Goal: Information Seeking & Learning: Check status

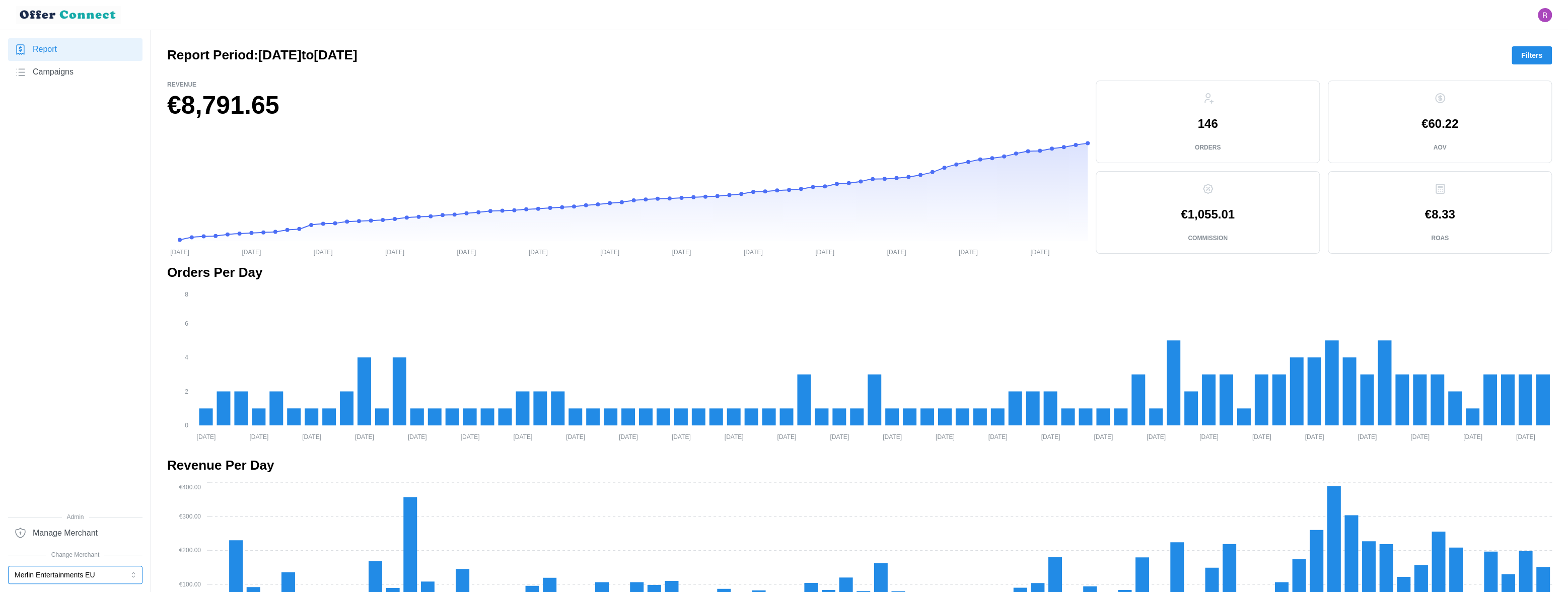
click at [74, 331] on button "Merlin Entertainments EU" at bounding box center [75, 575] width 134 height 18
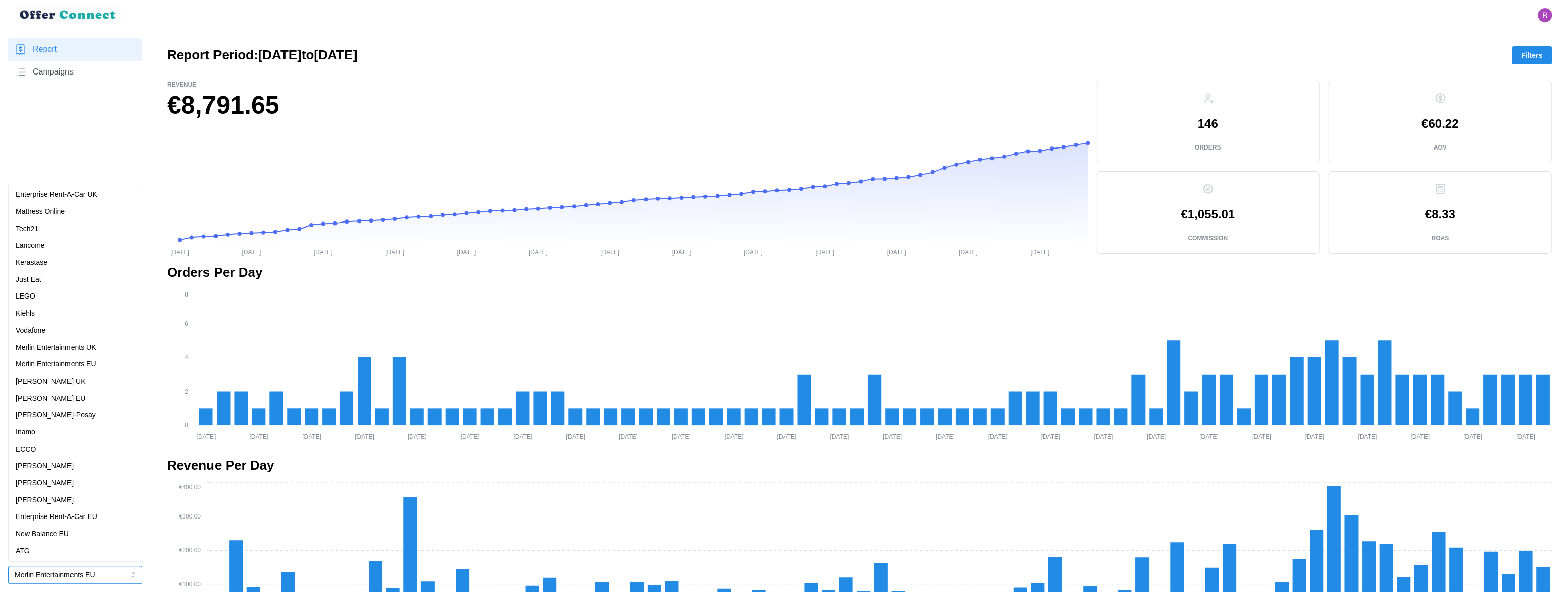
click at [51, 331] on p "[PERSON_NAME]" at bounding box center [45, 500] width 58 height 11
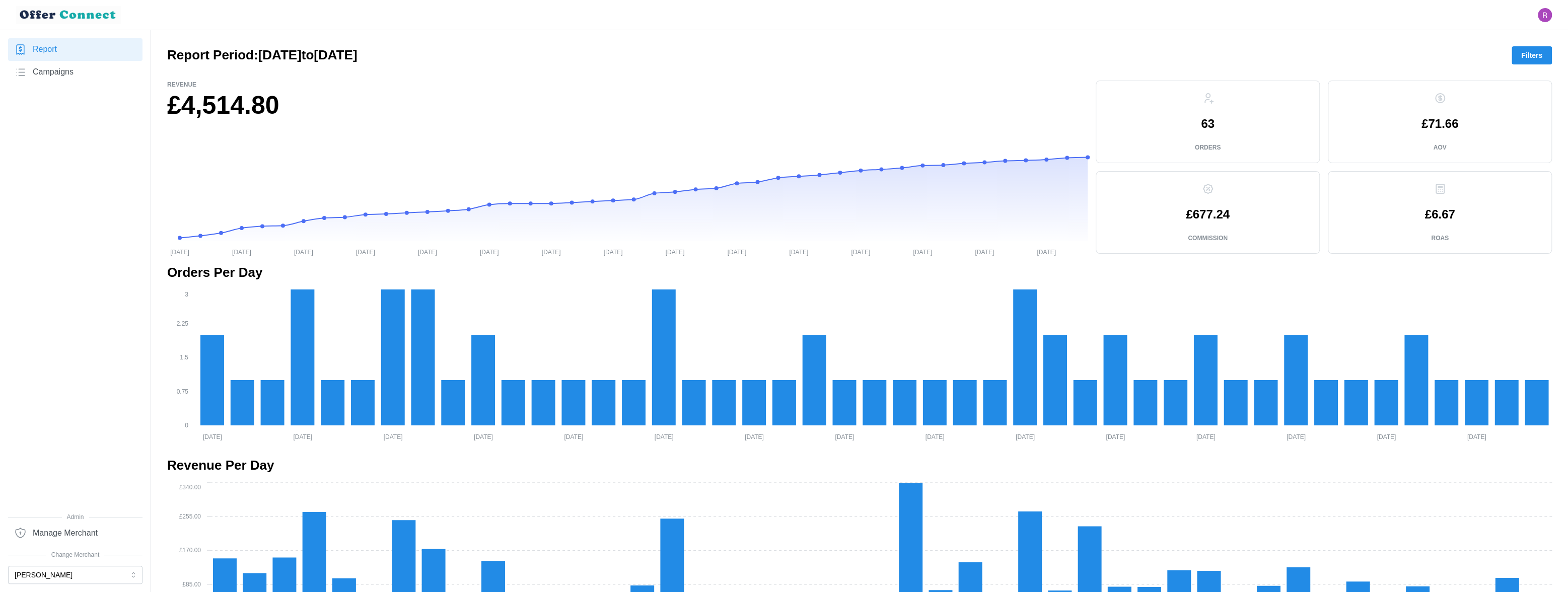
click at [1086, 56] on span "Filters" at bounding box center [1532, 56] width 21 height 17
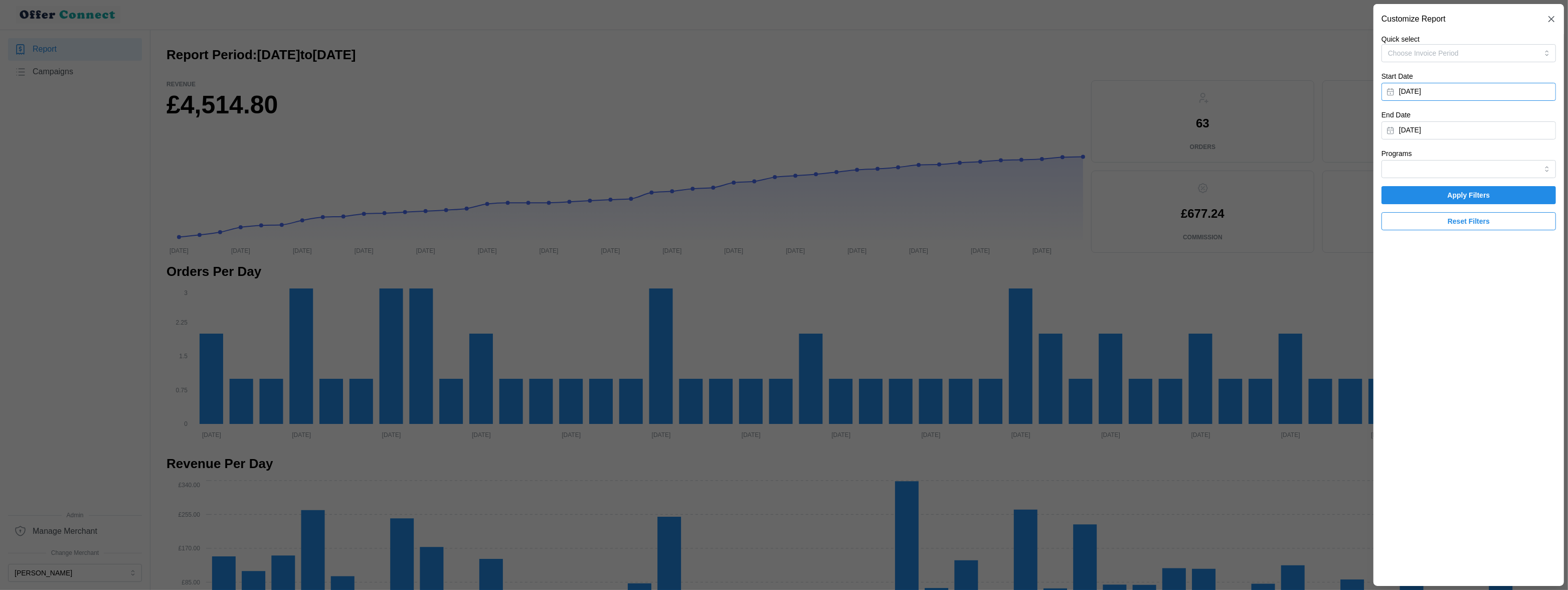
click at [1082, 92] on button "January 1, 2025" at bounding box center [1469, 92] width 175 height 18
click at [1082, 120] on icon "button" at bounding box center [1510, 120] width 8 height 8
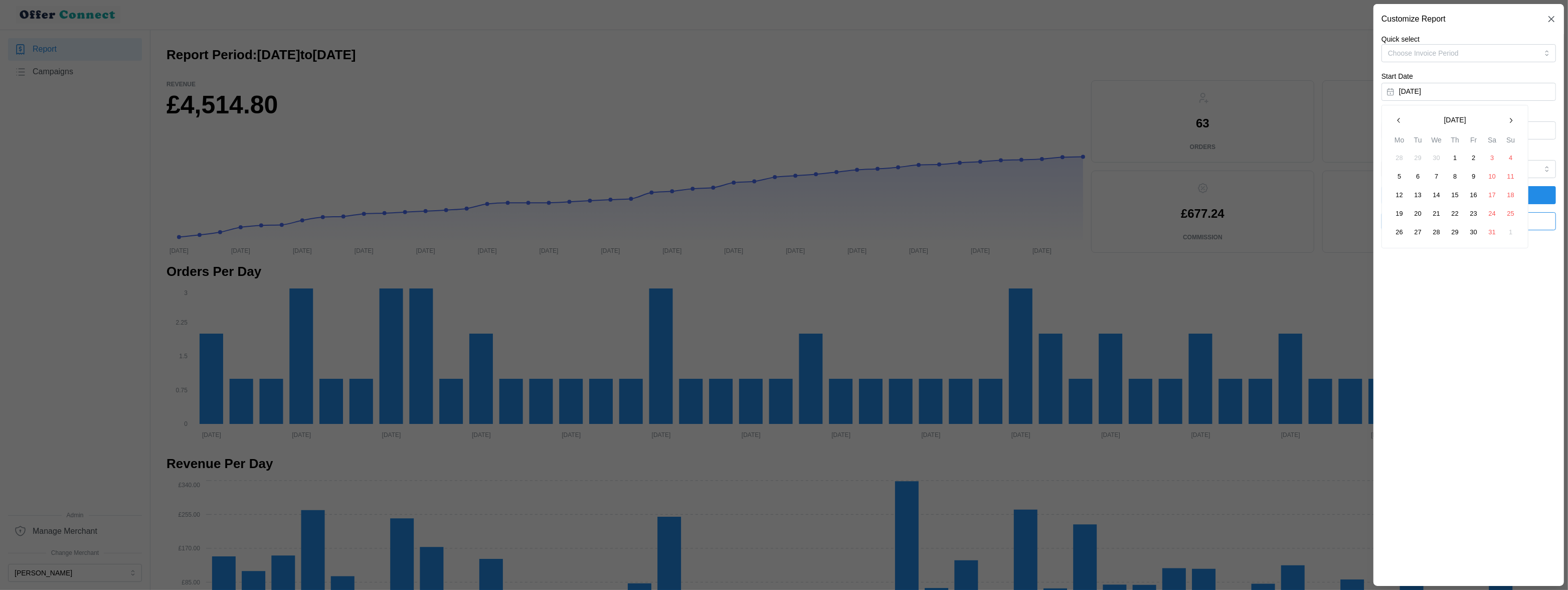
click at [1082, 120] on icon "button" at bounding box center [1510, 120] width 8 height 8
click at [1082, 158] on button "1" at bounding box center [1418, 158] width 18 height 18
click at [1082, 130] on button "September 4, 2025" at bounding box center [1469, 130] width 175 height 18
click at [1082, 156] on icon "button" at bounding box center [1399, 159] width 8 height 8
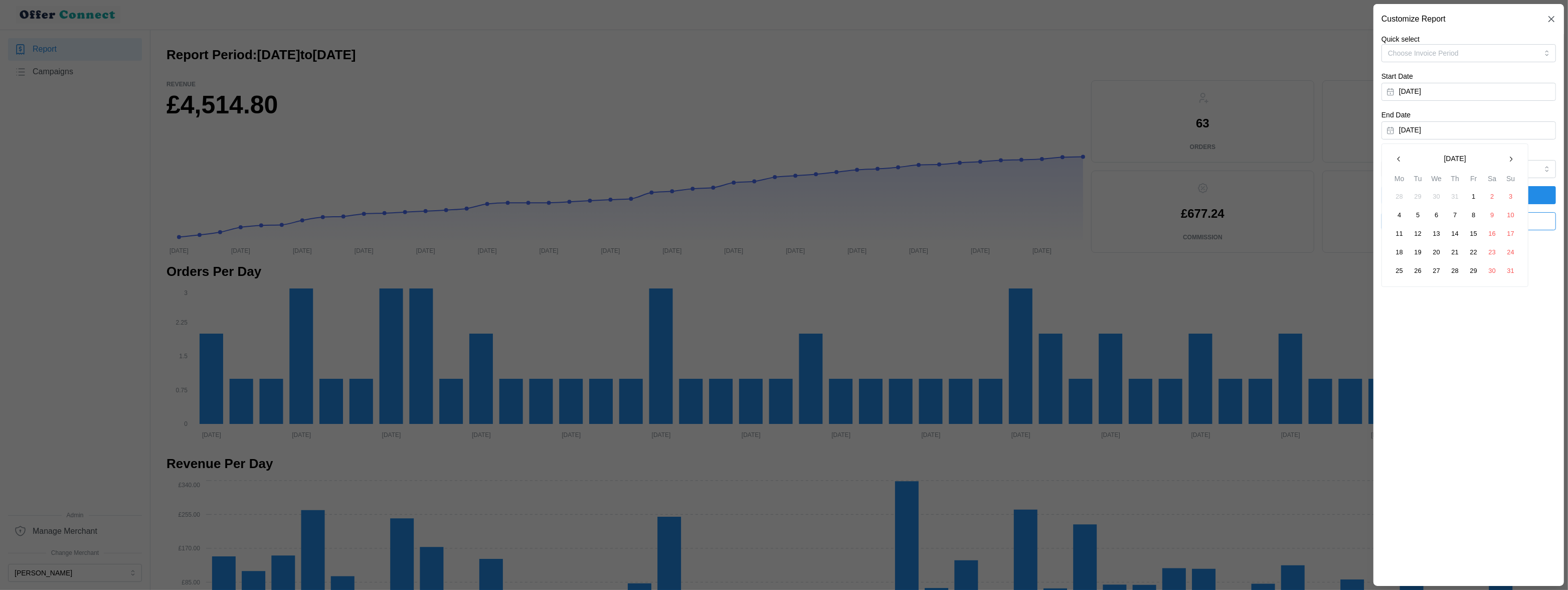
click at [1082, 157] on icon "button" at bounding box center [1399, 159] width 8 height 8
click at [1082, 272] on button "31" at bounding box center [1455, 271] width 18 height 18
click at [1082, 192] on span "Apply Filters" at bounding box center [1469, 195] width 43 height 17
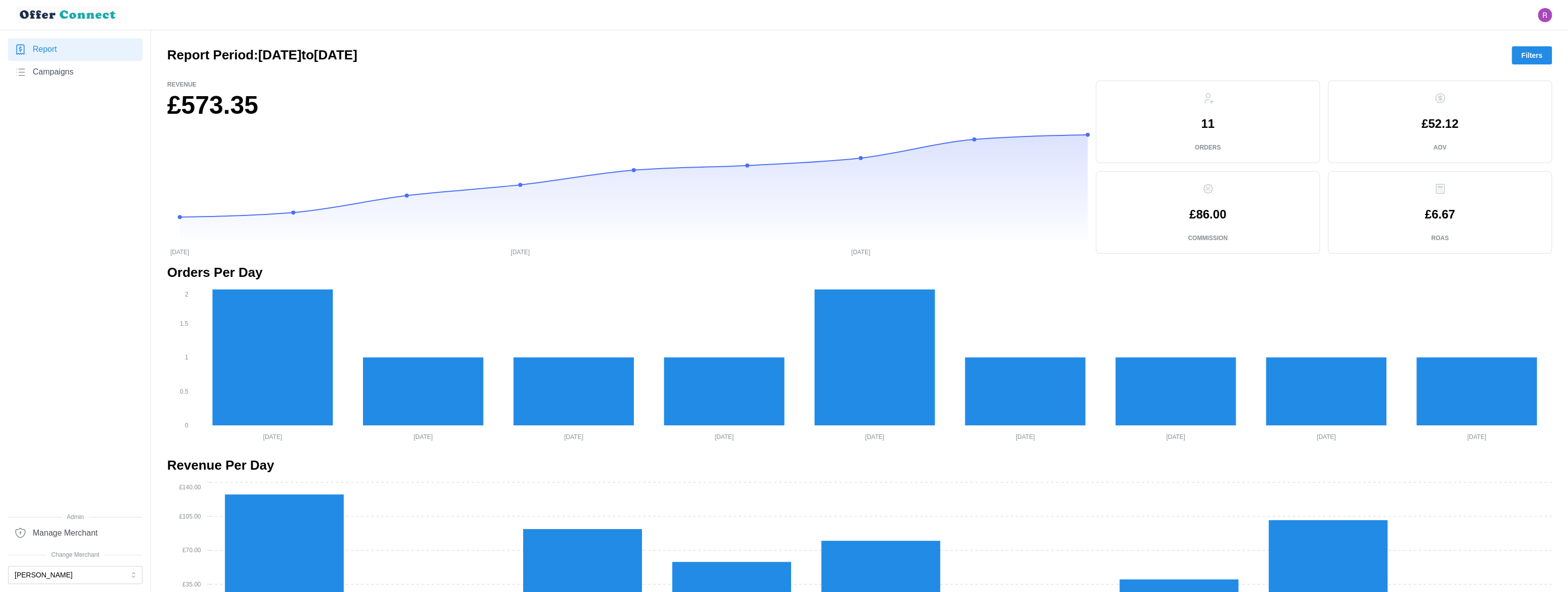
click at [1086, 53] on span "Filters" at bounding box center [1532, 56] width 21 height 17
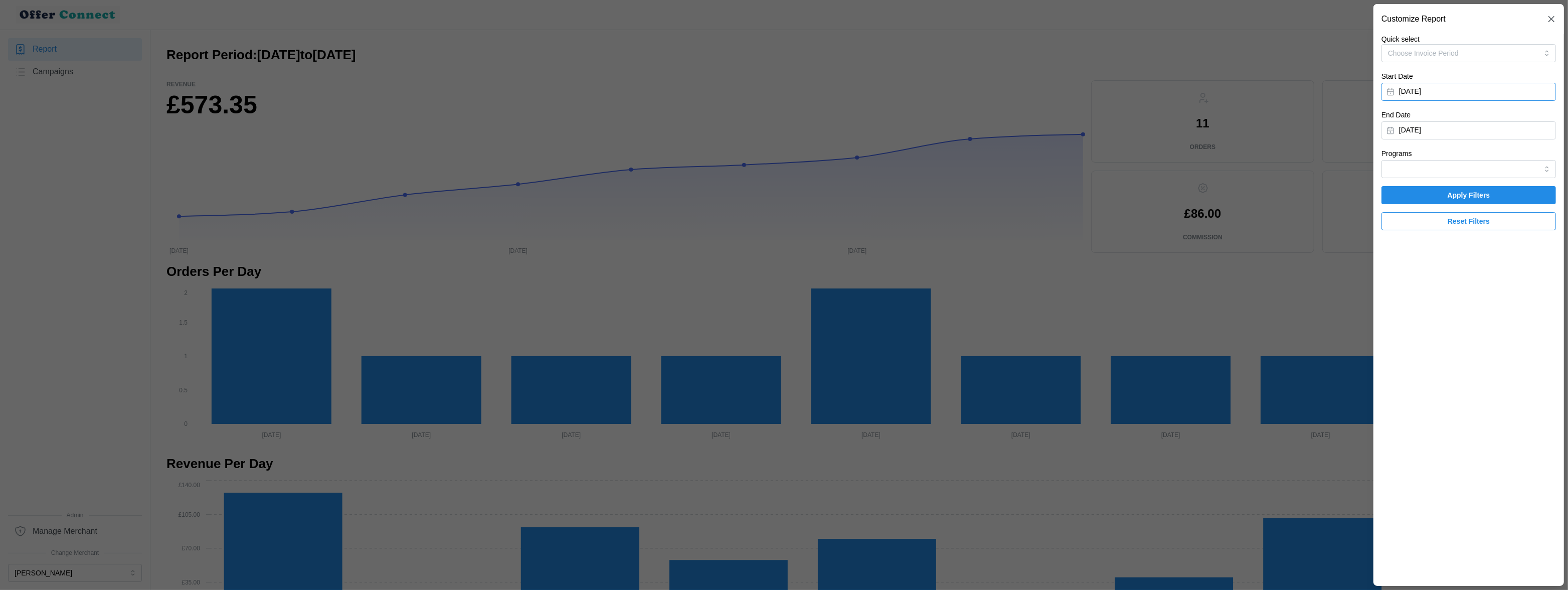
click at [1082, 93] on button "July 1, 2025" at bounding box center [1469, 92] width 175 height 18
click at [1082, 118] on button "button" at bounding box center [1399, 121] width 18 height 18
click at [1082, 158] on button "1" at bounding box center [1511, 158] width 18 height 18
click at [1082, 133] on button "July 31, 2025" at bounding box center [1469, 130] width 175 height 18
click at [1082, 156] on icon "button" at bounding box center [1399, 159] width 8 height 8
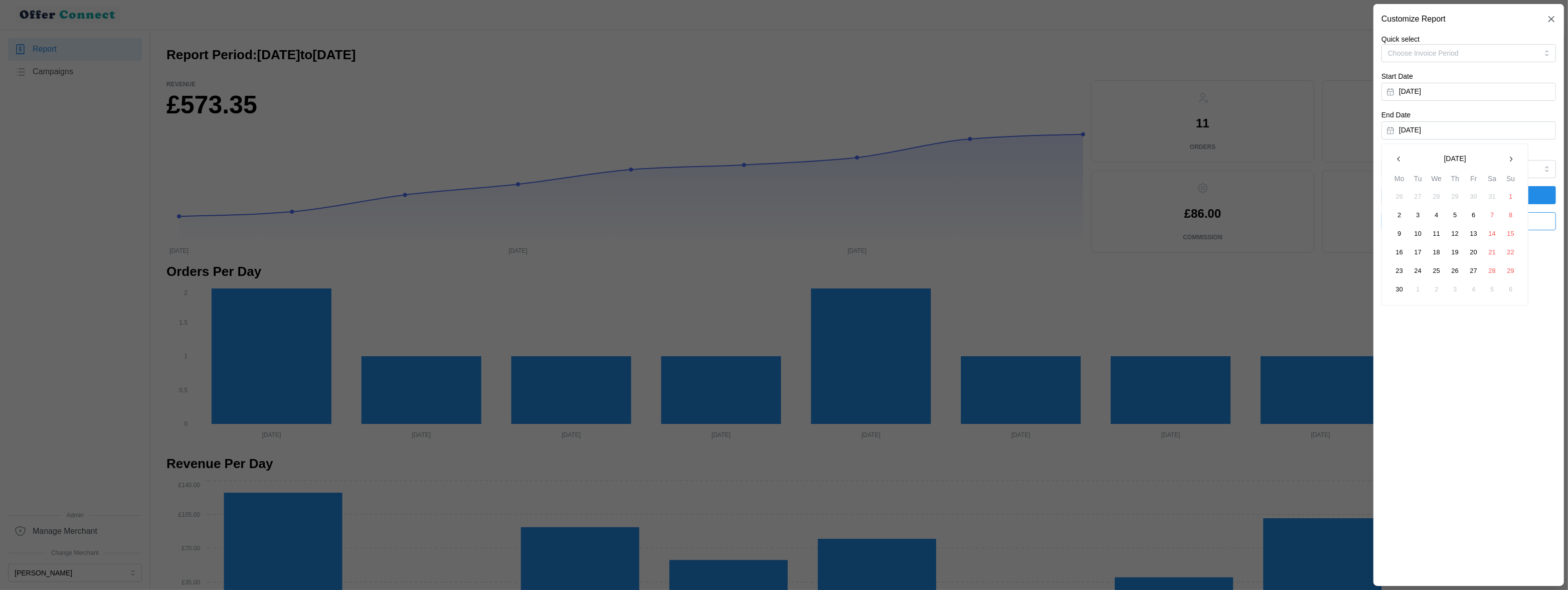
click at [1082, 295] on button "30" at bounding box center [1399, 290] width 18 height 18
click at [1082, 192] on span "Apply Filters" at bounding box center [1468, 195] width 155 height 17
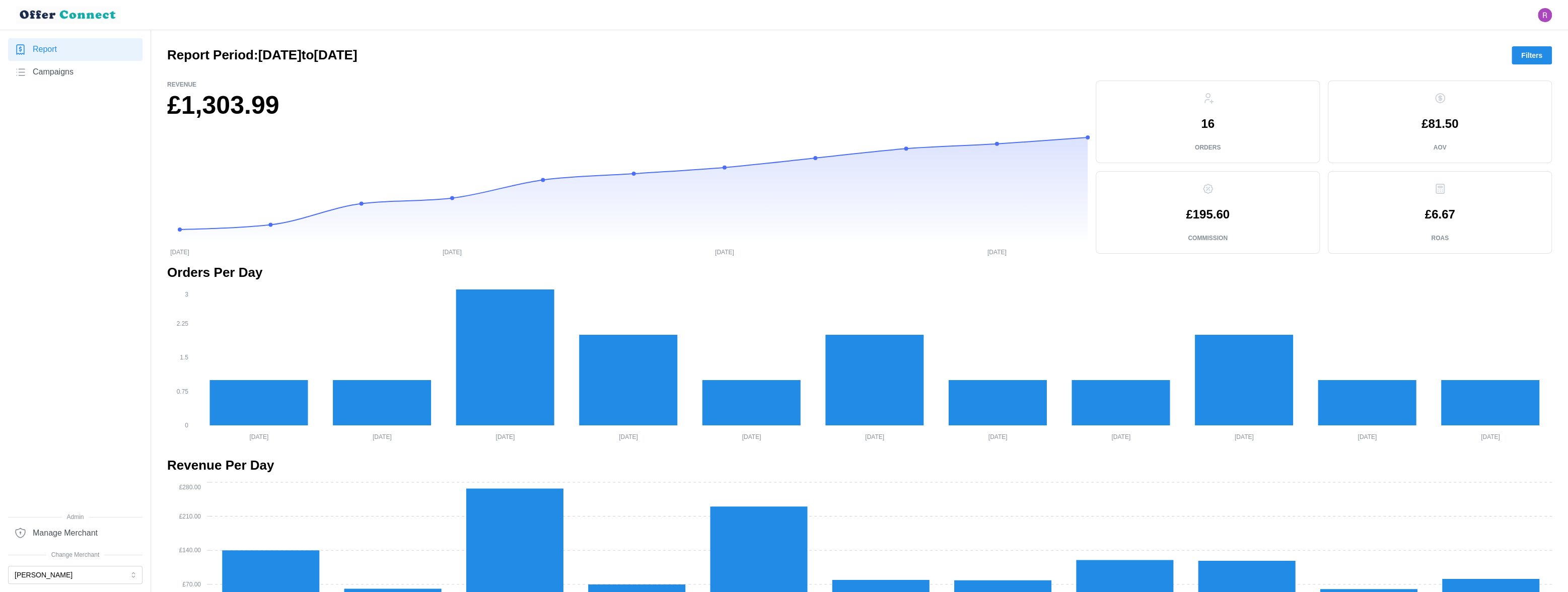
click at [1086, 57] on span "Filters" at bounding box center [1532, 56] width 21 height 17
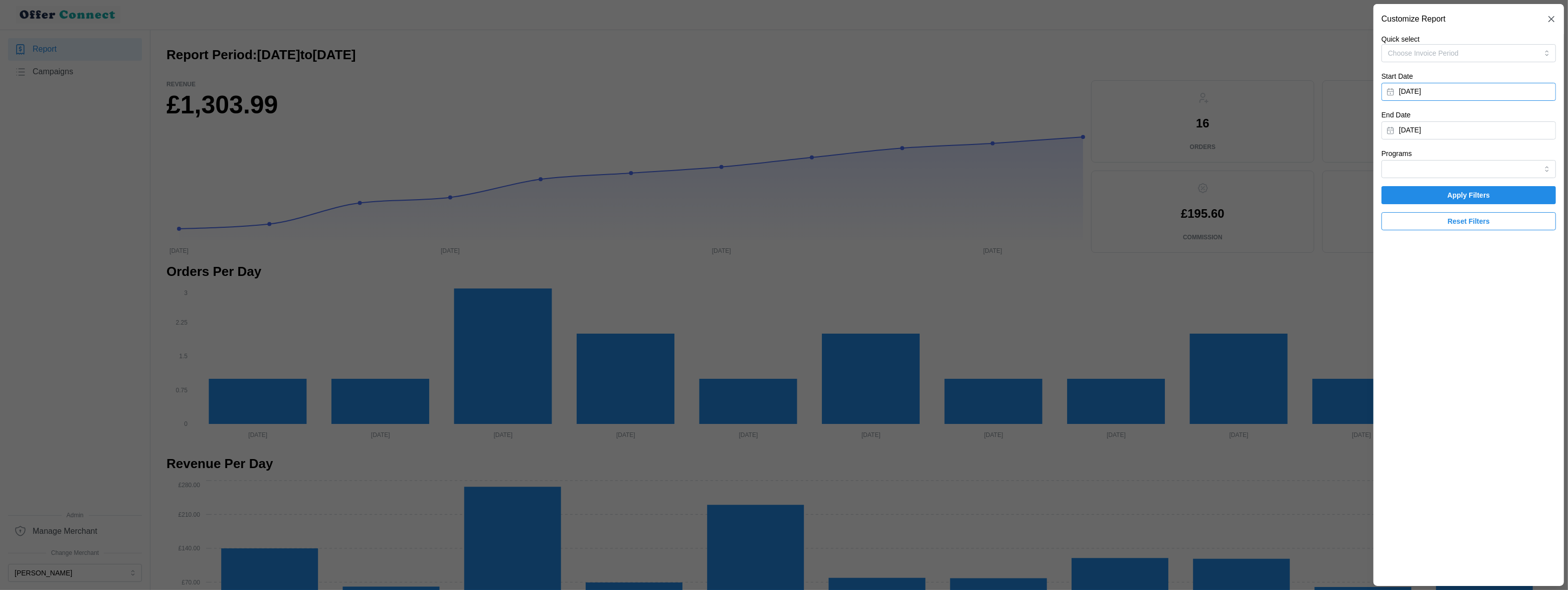
click at [1082, 90] on button "June 1, 2025" at bounding box center [1469, 92] width 175 height 18
click at [1082, 119] on icon "button" at bounding box center [1510, 120] width 8 height 8
click at [1082, 160] on button "1" at bounding box center [1418, 158] width 18 height 18
click at [1082, 135] on button "June 30, 2025" at bounding box center [1469, 130] width 175 height 18
click at [1082, 161] on icon "button" at bounding box center [1510, 159] width 8 height 8
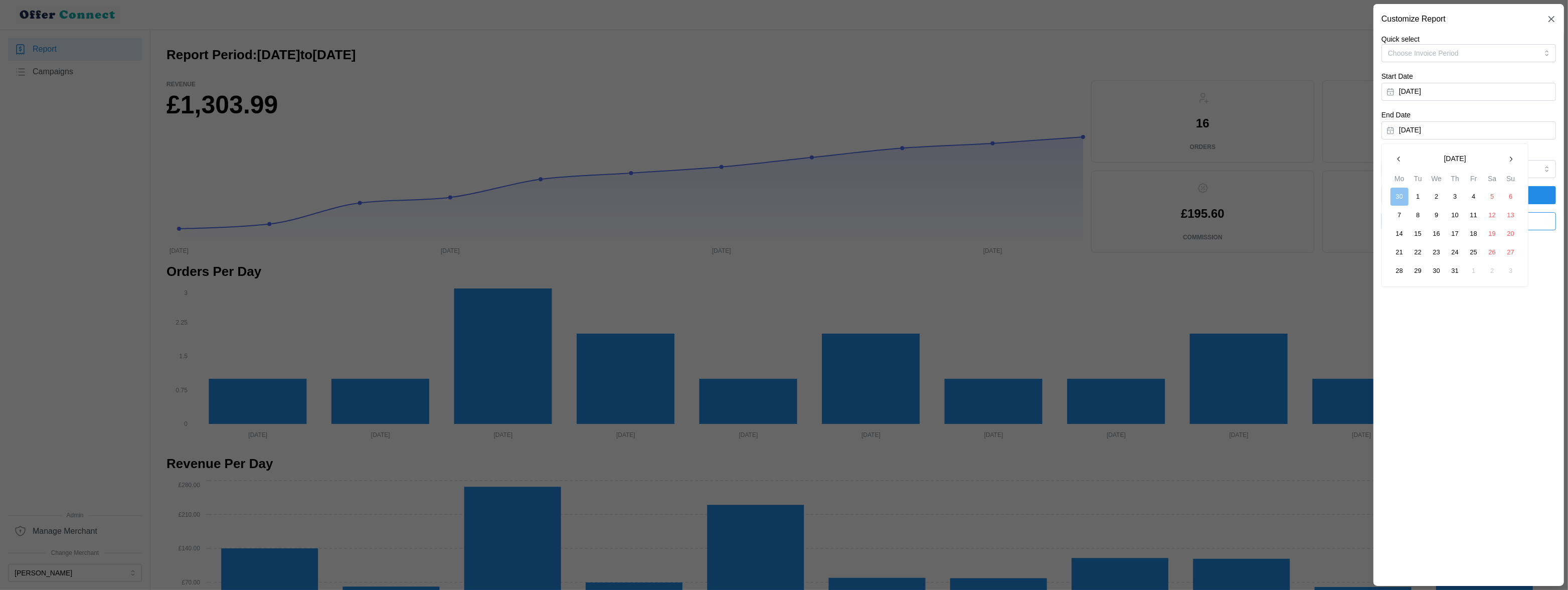
click at [1082, 275] on button "31" at bounding box center [1455, 271] width 18 height 18
click at [1082, 197] on span "Apply Filters" at bounding box center [1468, 195] width 155 height 17
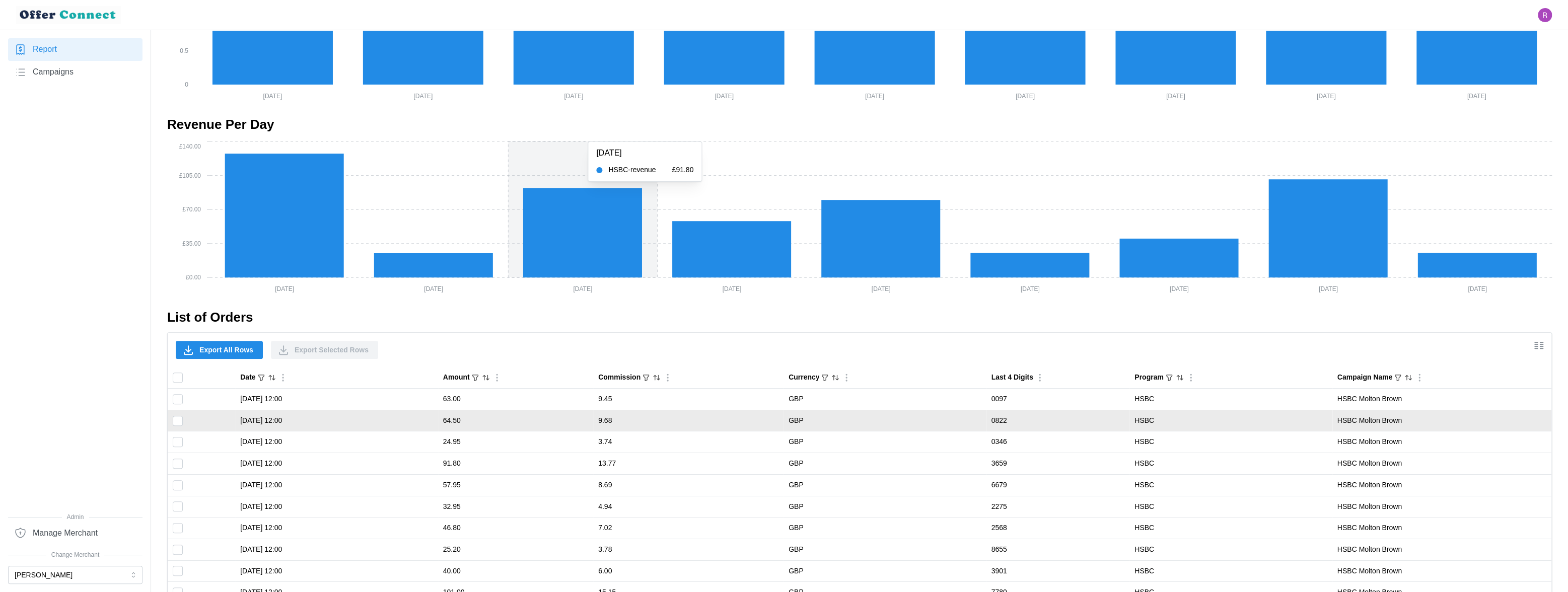
scroll to position [510, 0]
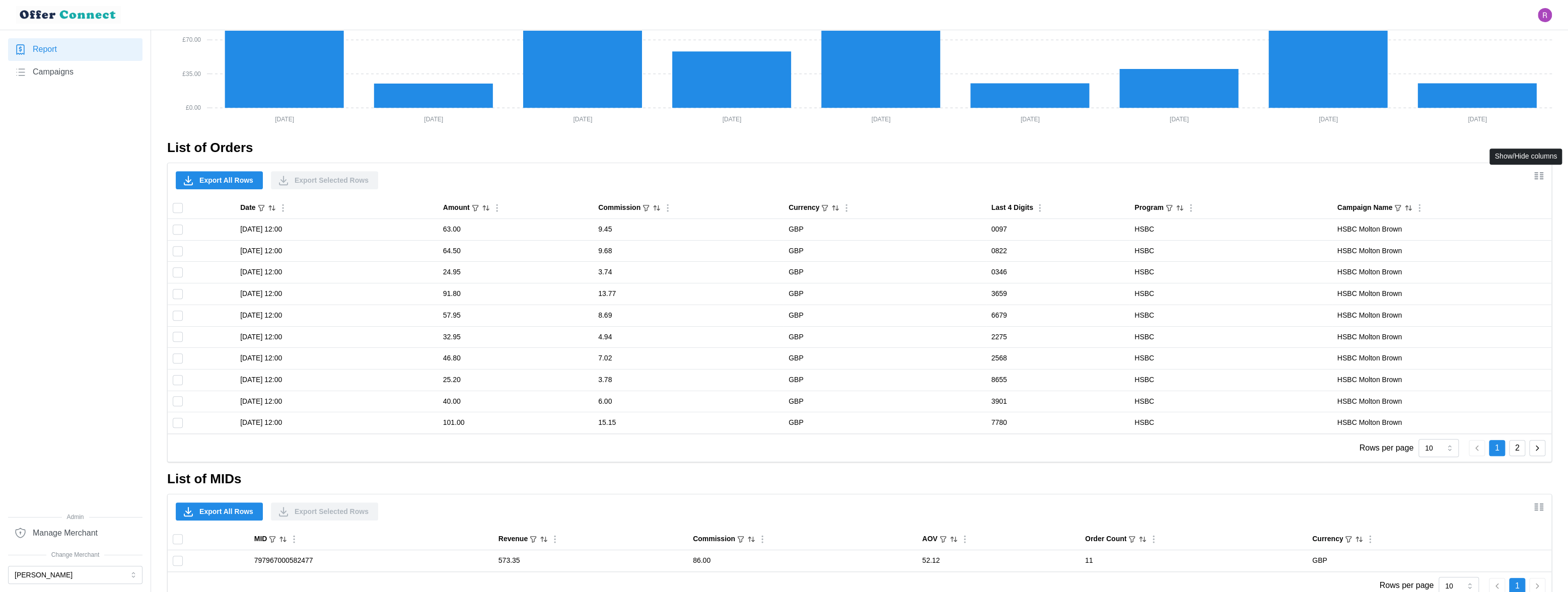
click at [1086, 180] on icon "Show/Hide columns" at bounding box center [1539, 176] width 12 height 12
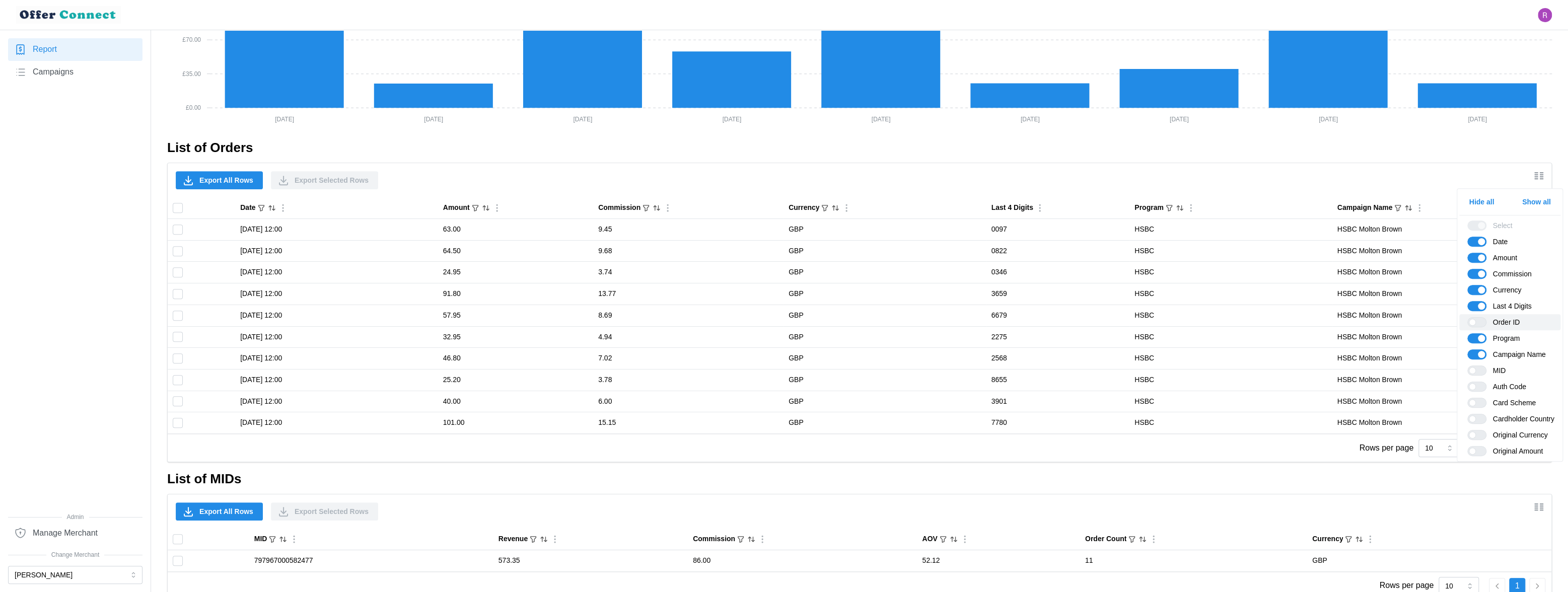
click at [1086, 322] on span at bounding box center [1482, 322] width 12 height 9
click at [1086, 317] on input "Order ID" at bounding box center [1468, 317] width 0 height 0
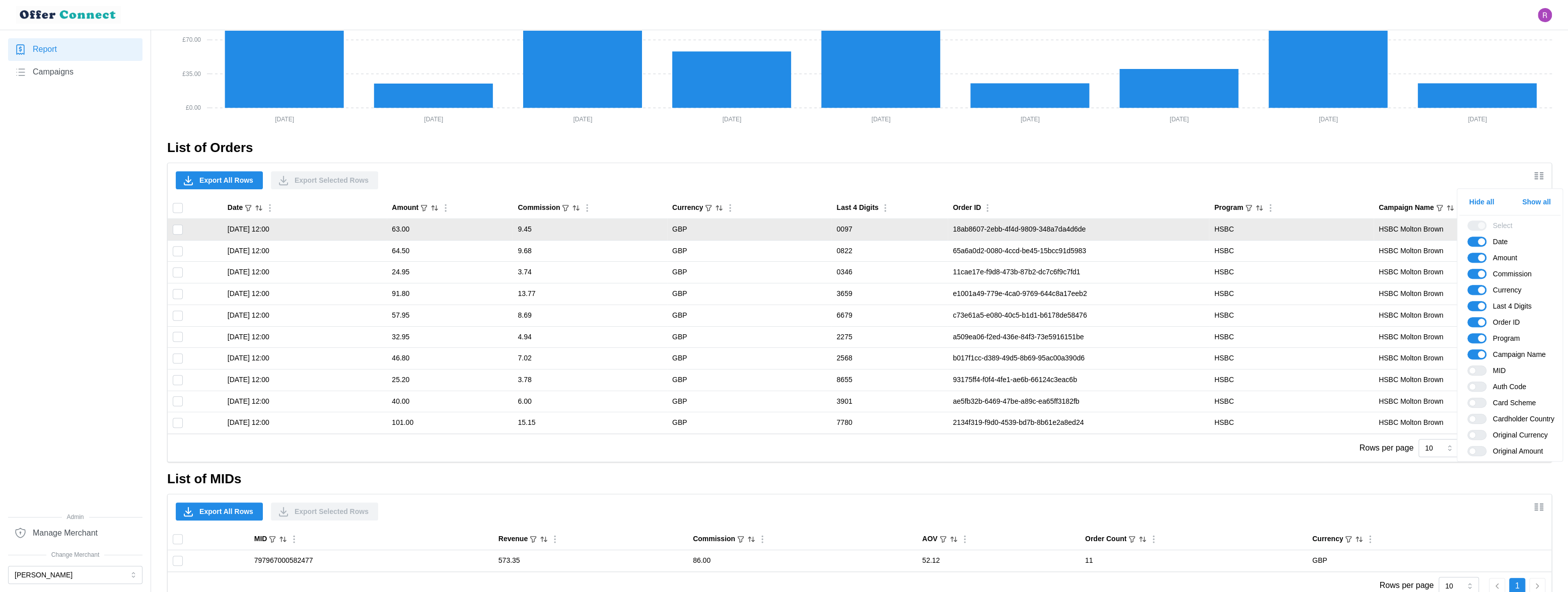
click at [1086, 230] on td "HSBC Molton Brown" at bounding box center [1462, 229] width 178 height 21
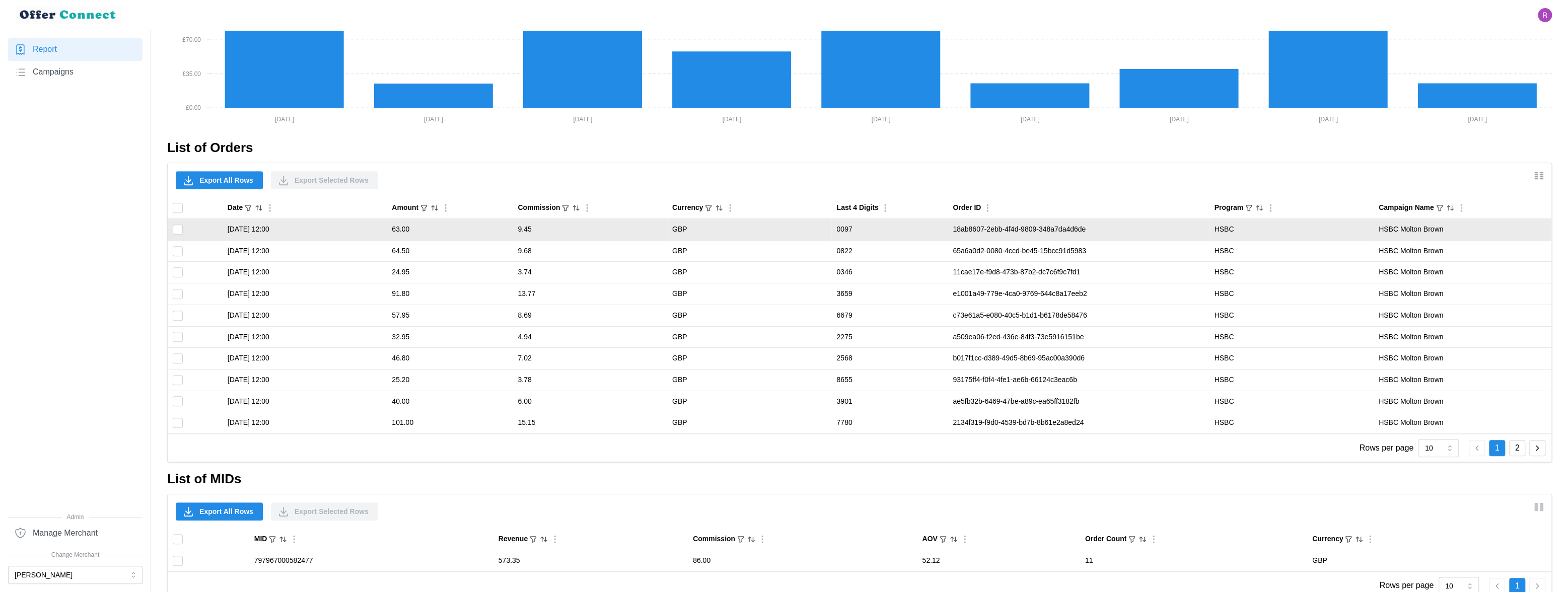
click at [954, 230] on td "18ab8607-2ebb-4f4d-9809-348a7da4d6de" at bounding box center [1078, 229] width 262 height 21
drag, startPoint x: 954, startPoint y: 230, endPoint x: 1053, endPoint y: 226, distance: 99.1
click at [1053, 226] on td "18ab8607-2ebb-4f4d-9809-348a7da4d6de" at bounding box center [1078, 229] width 262 height 21
copy td "18ab8607-2ebb-4f4d-9809-348a7da4d6de"
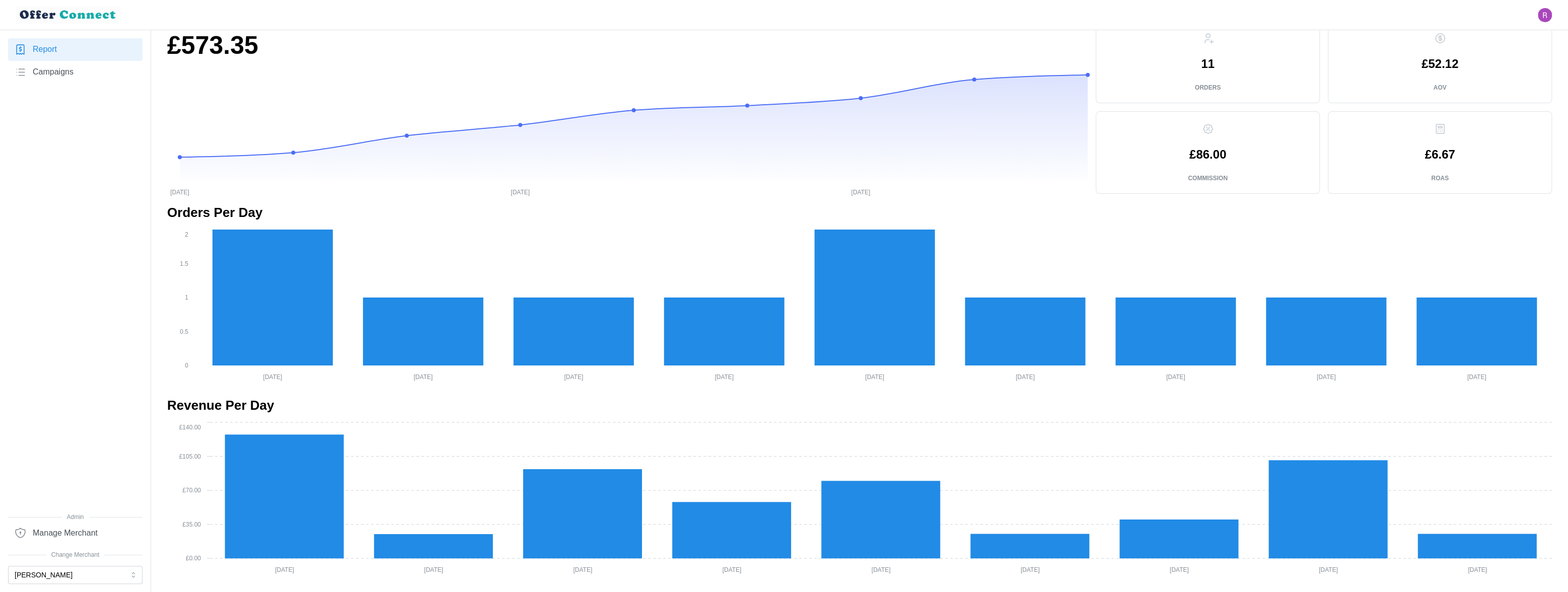
scroll to position [0, 0]
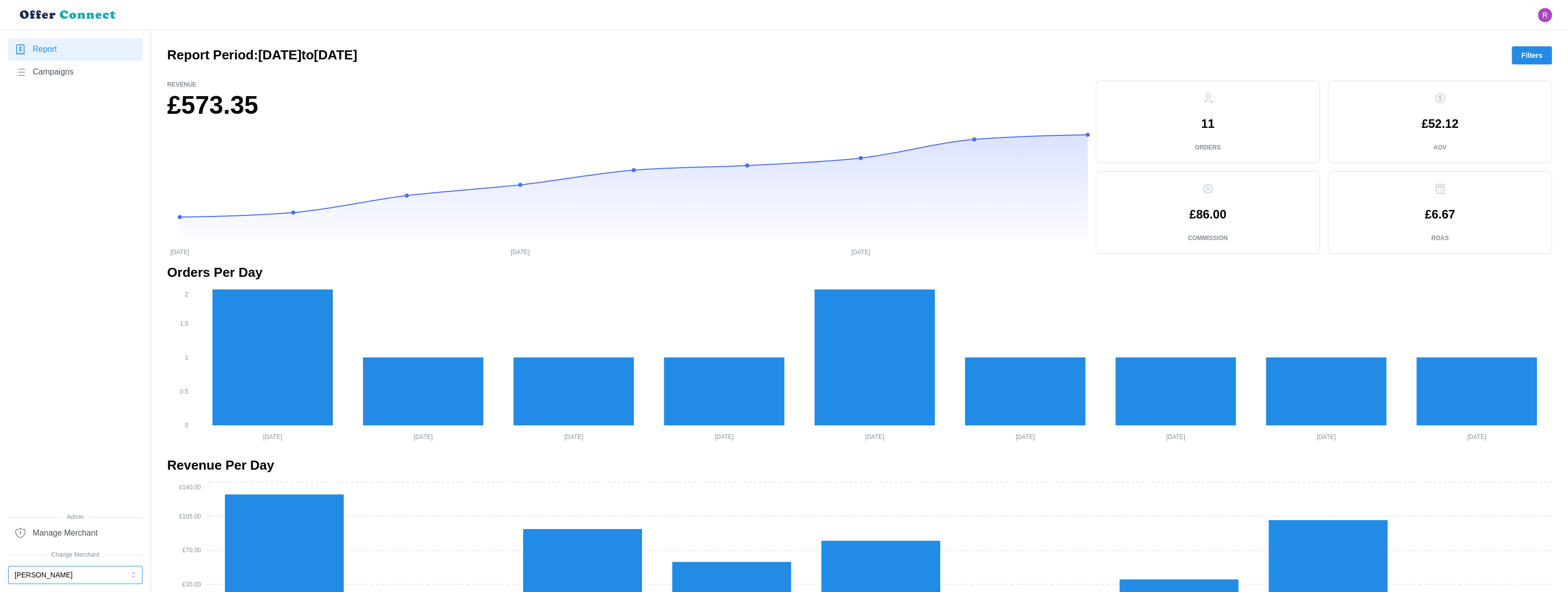
click at [68, 331] on button "[PERSON_NAME]" at bounding box center [75, 575] width 134 height 18
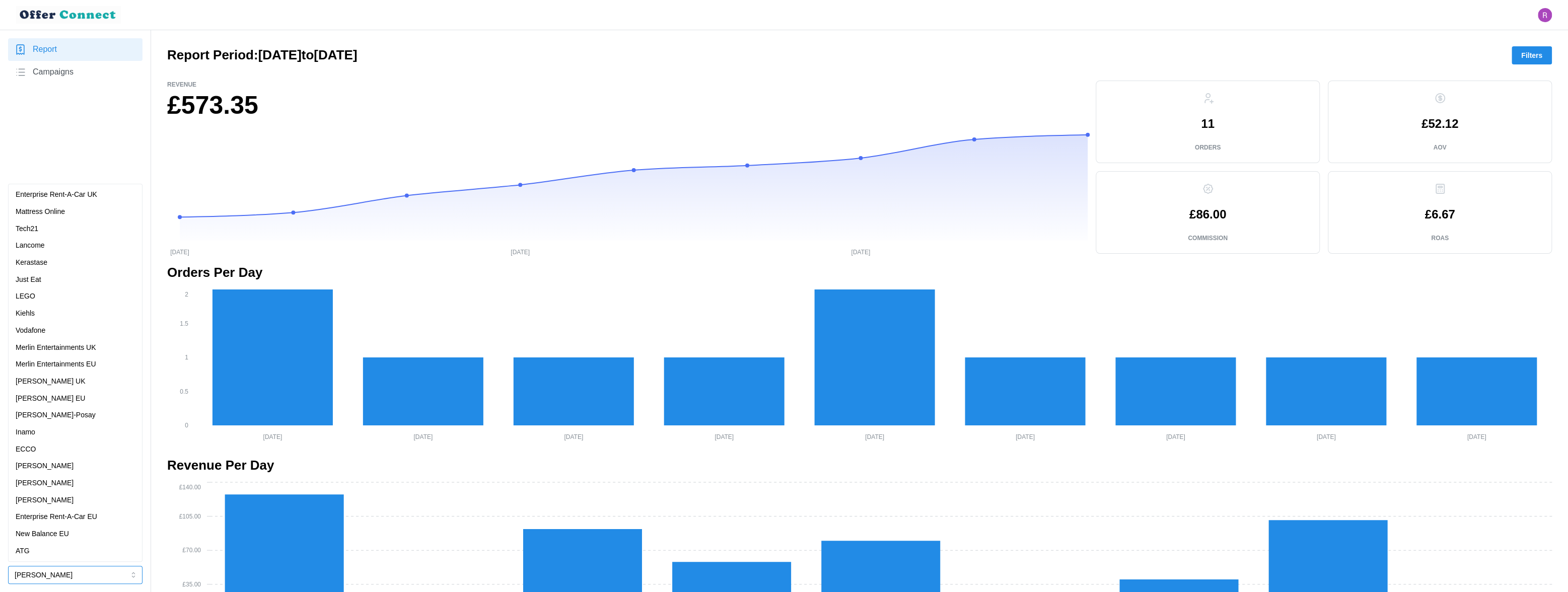
click at [53, 331] on div "Vodafone" at bounding box center [75, 331] width 119 height 11
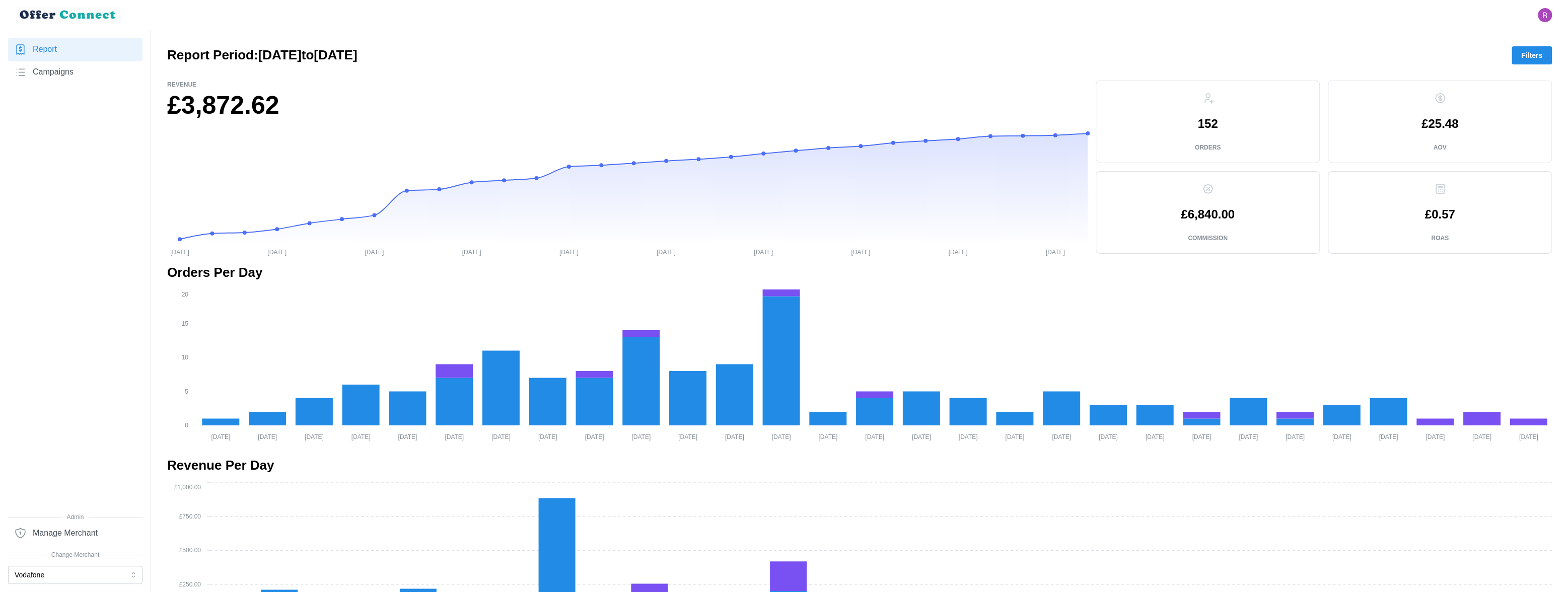
click at [1086, 53] on span "Filters" at bounding box center [1532, 56] width 21 height 17
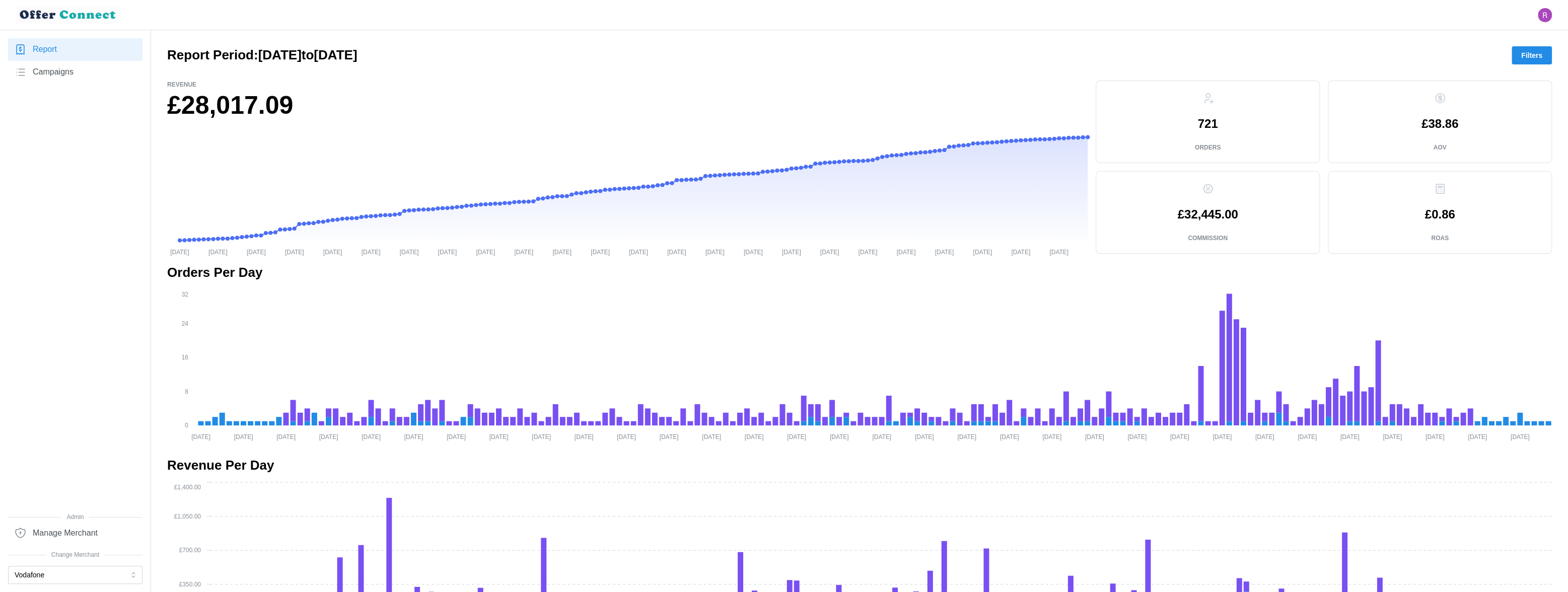
click at [1086, 51] on button "Filters" at bounding box center [1532, 56] width 40 height 18
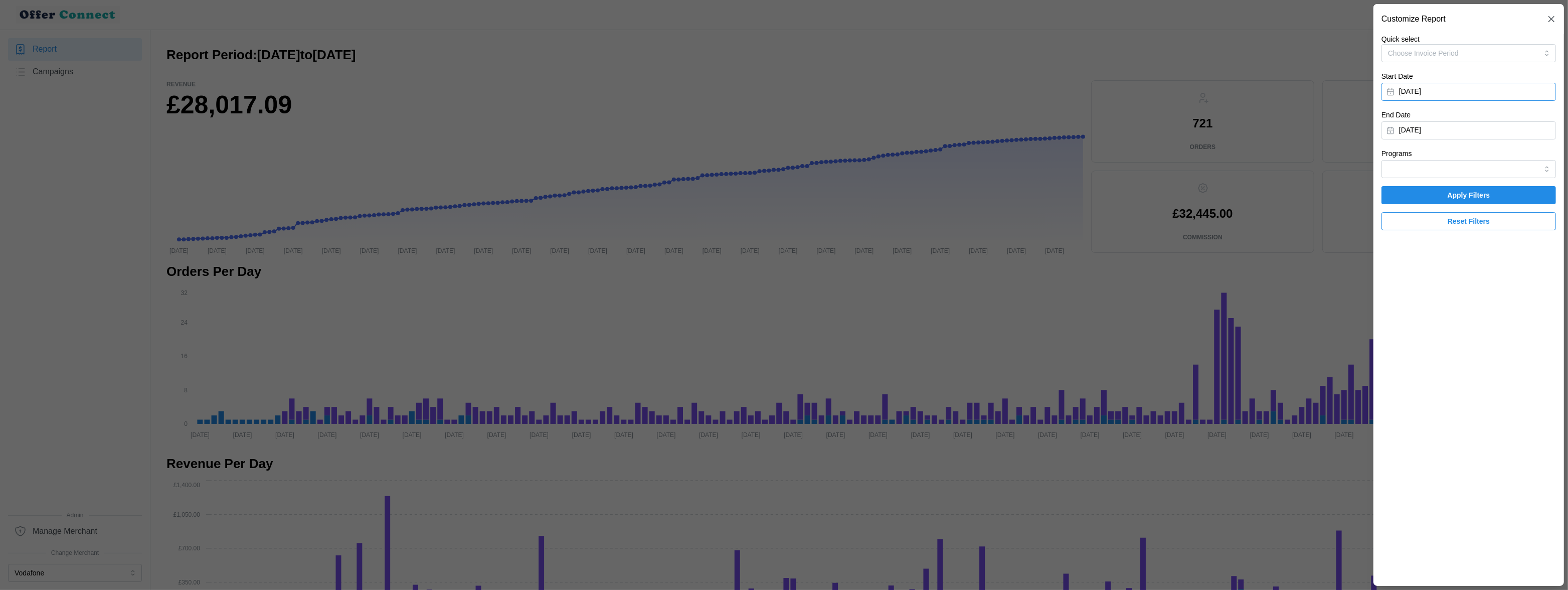
click at [1082, 88] on button "January 1, 2025" at bounding box center [1469, 92] width 175 height 18
click at [1082, 119] on button "button" at bounding box center [1511, 121] width 18 height 18
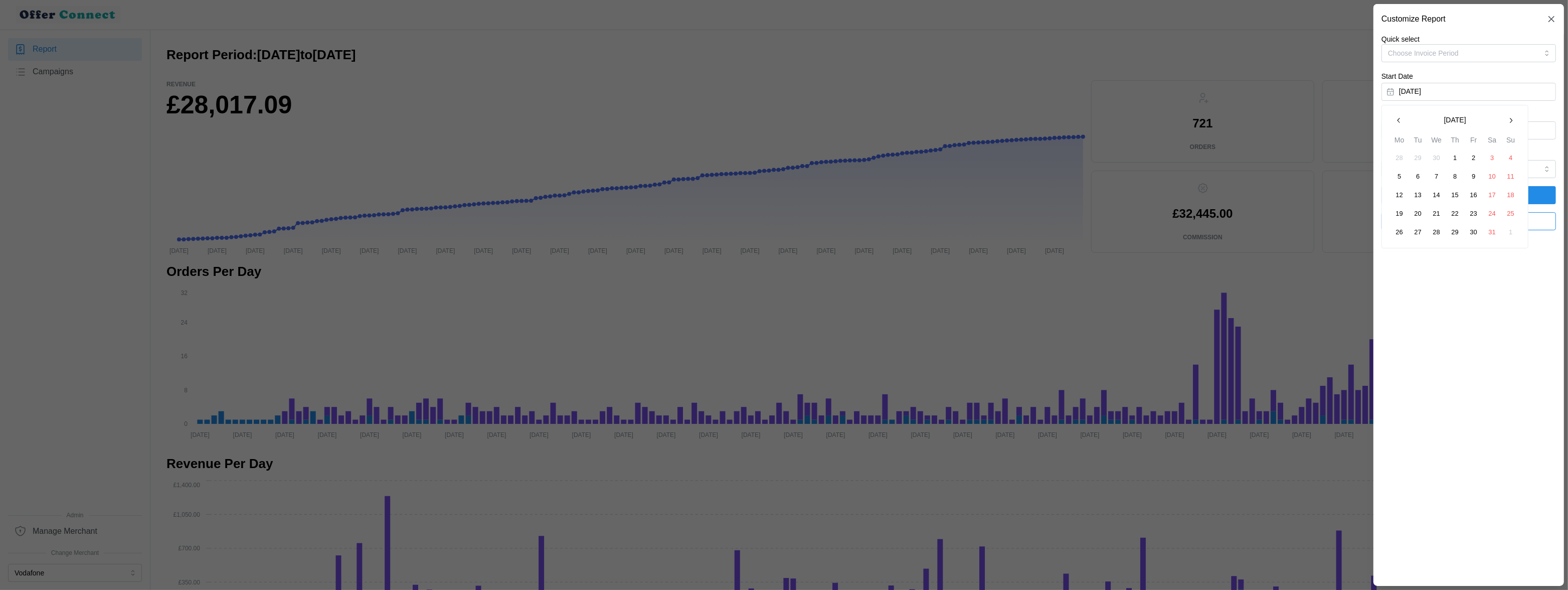
click at [1082, 119] on button "button" at bounding box center [1511, 121] width 18 height 18
click at [1082, 156] on button "1" at bounding box center [1418, 158] width 18 height 18
click at [1082, 136] on button "September 4, 2025" at bounding box center [1469, 130] width 175 height 18
click at [1082, 158] on icon "button" at bounding box center [1399, 159] width 8 height 8
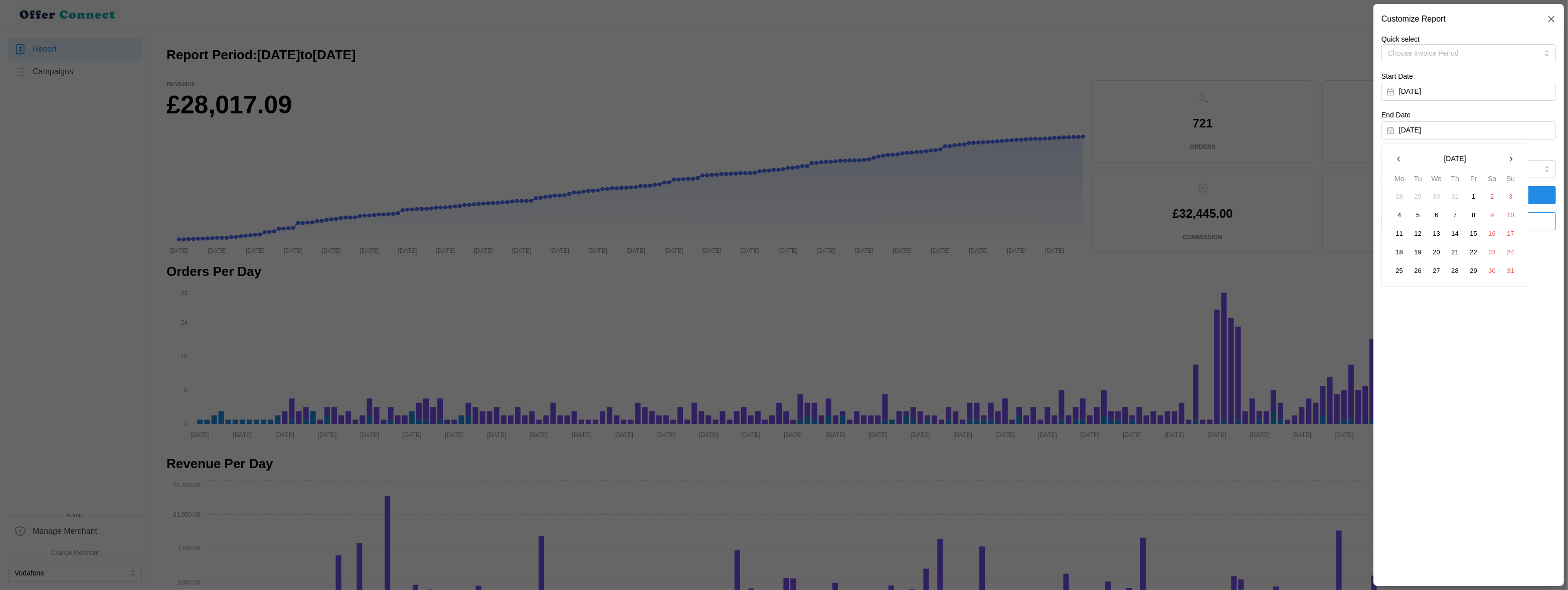
click at [1082, 158] on icon "button" at bounding box center [1399, 159] width 8 height 8
click at [1082, 272] on button "31" at bounding box center [1455, 271] width 18 height 18
click at [1082, 194] on span "Apply Filters" at bounding box center [1469, 195] width 43 height 17
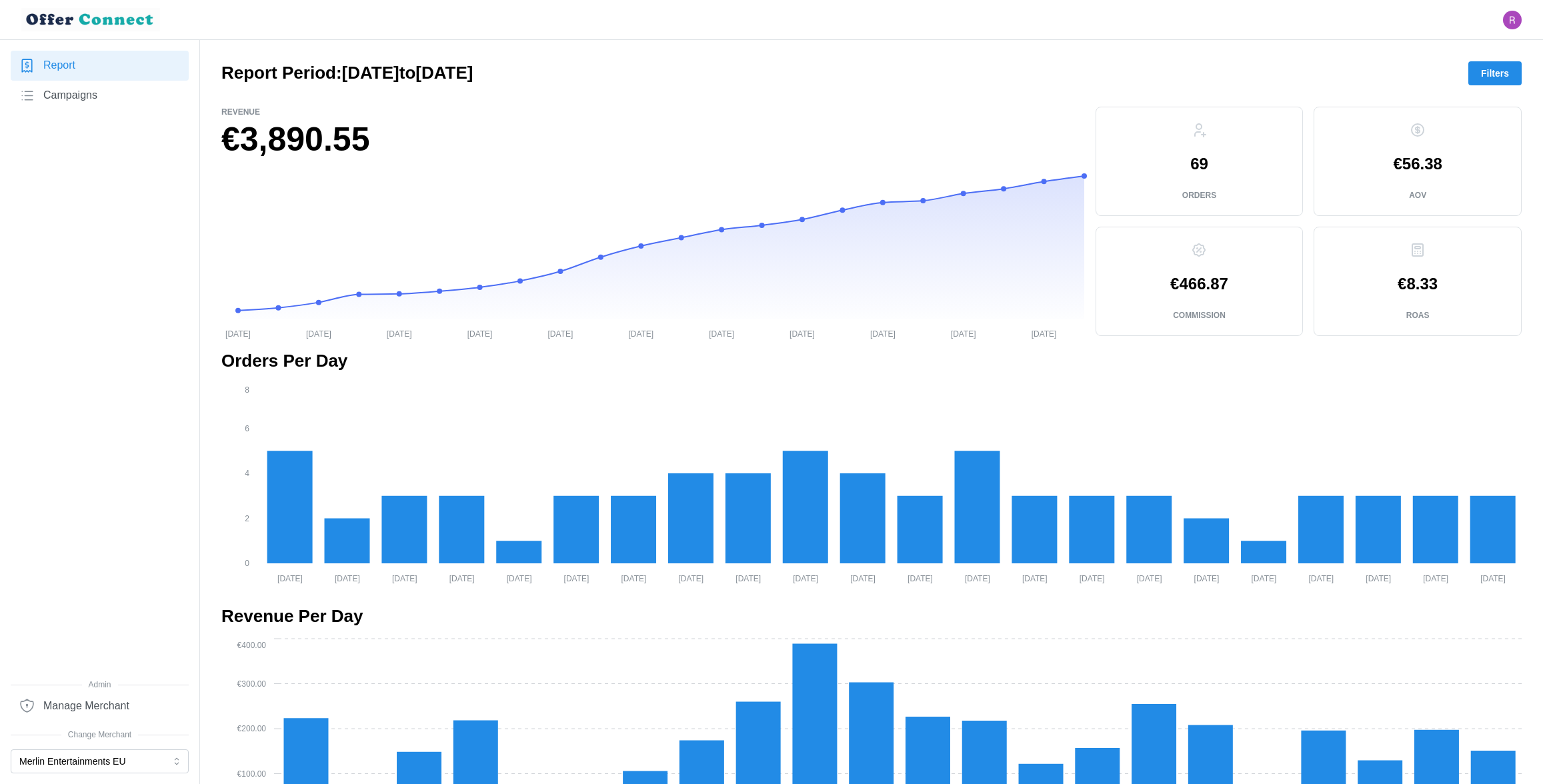
scroll to position [2430, 0]
